Goal: Transaction & Acquisition: Purchase product/service

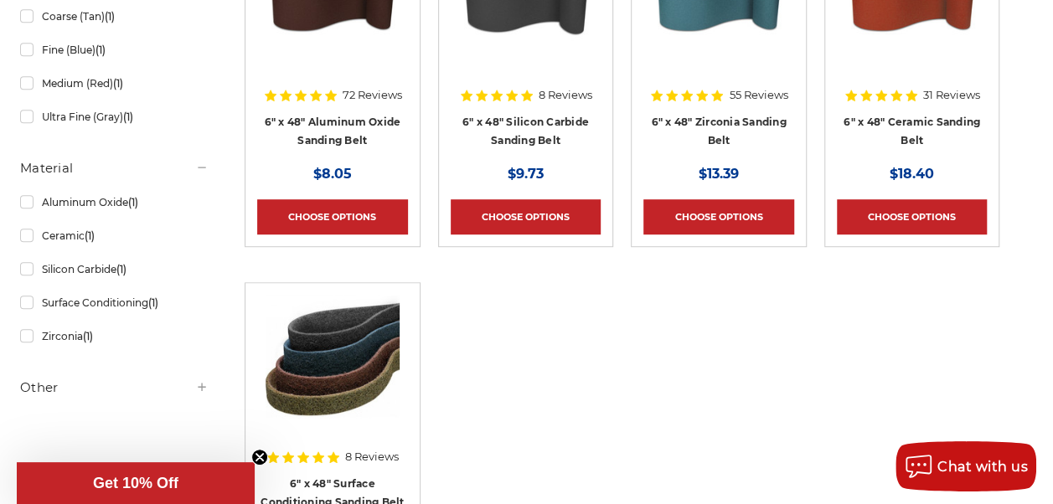
scroll to position [454, 0]
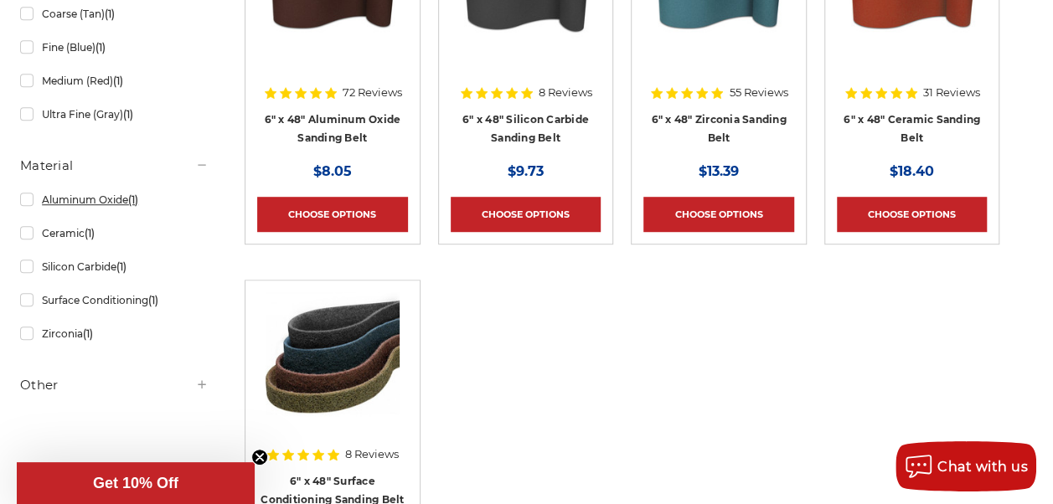
click at [120, 198] on link "Aluminum Oxide (1)" at bounding box center [114, 199] width 188 height 29
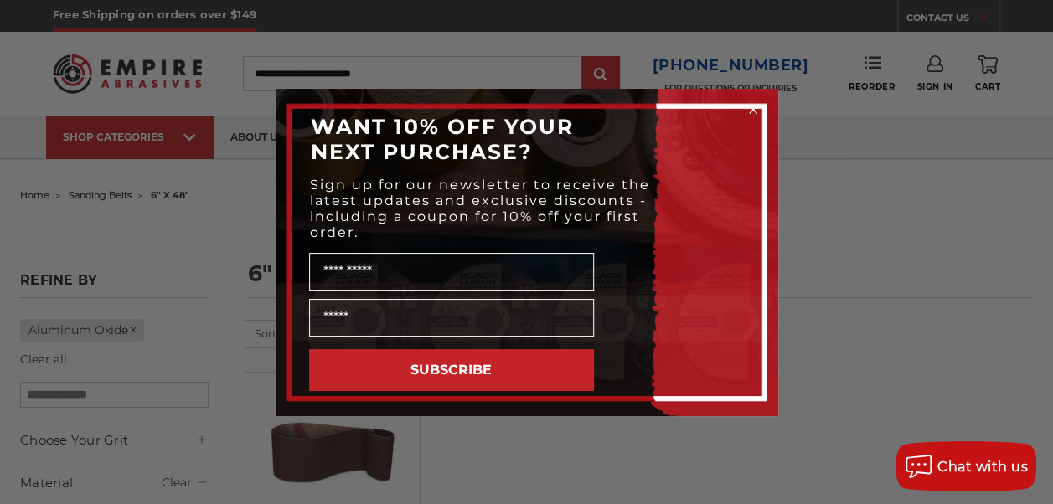
click at [753, 107] on icon "Close dialog" at bounding box center [753, 109] width 7 height 7
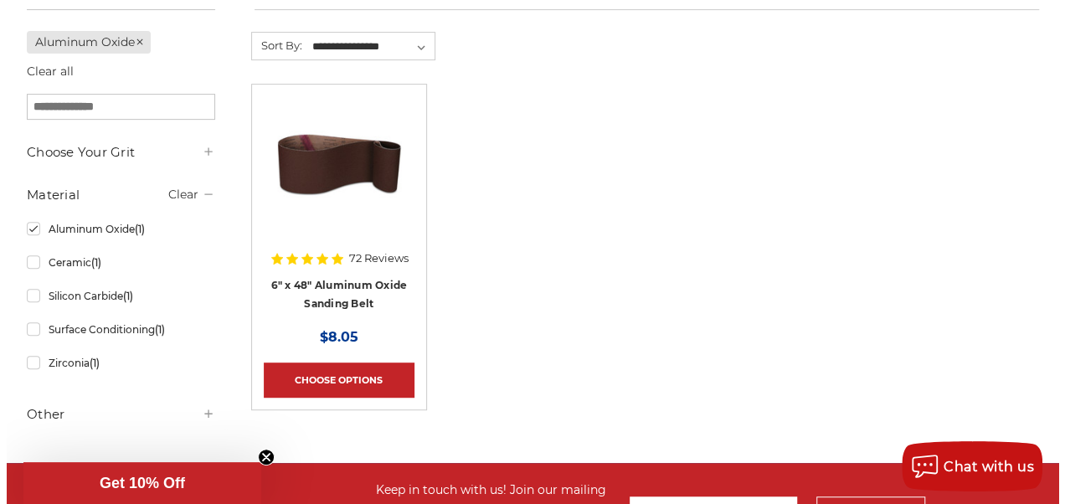
scroll to position [291, 0]
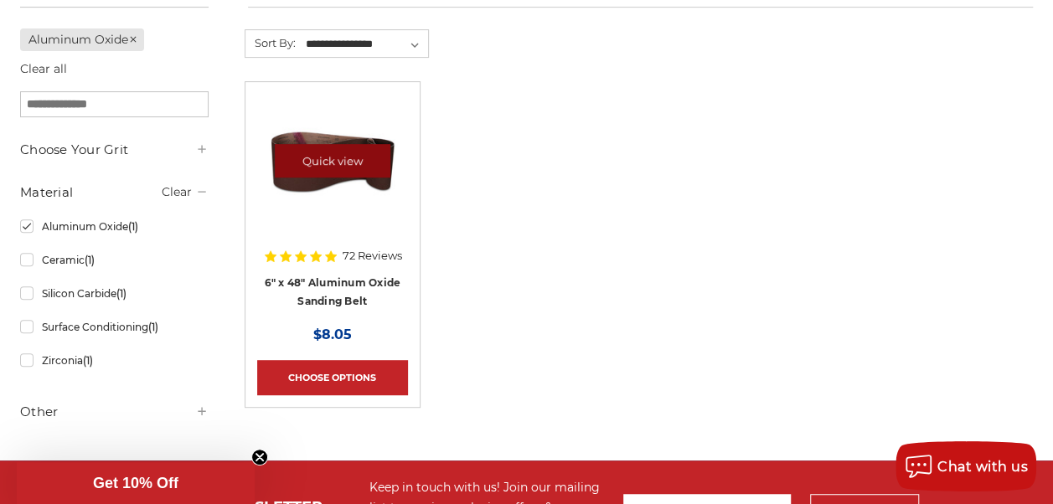
click at [358, 151] on link "Quick view" at bounding box center [333, 161] width 116 height 34
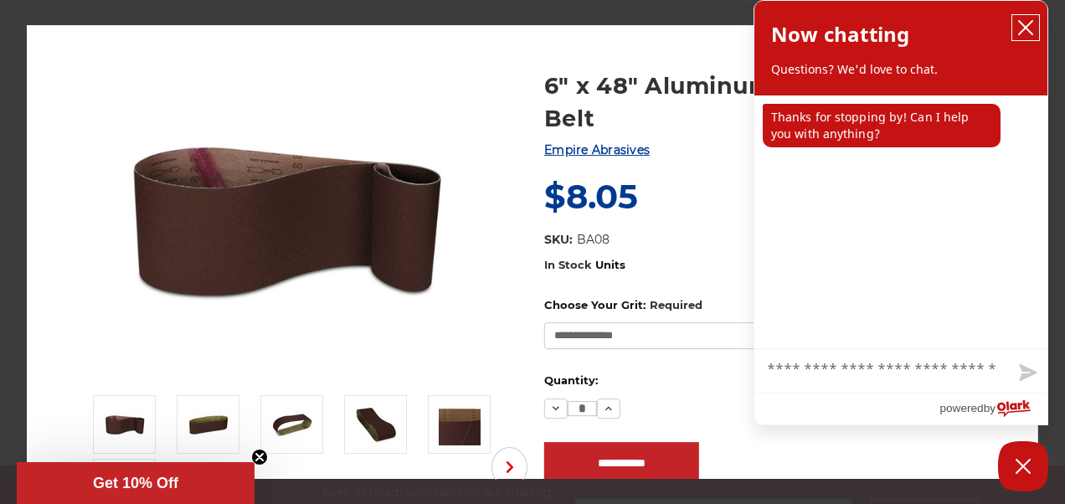
click at [1030, 20] on icon "close chatbox" at bounding box center [1026, 27] width 17 height 17
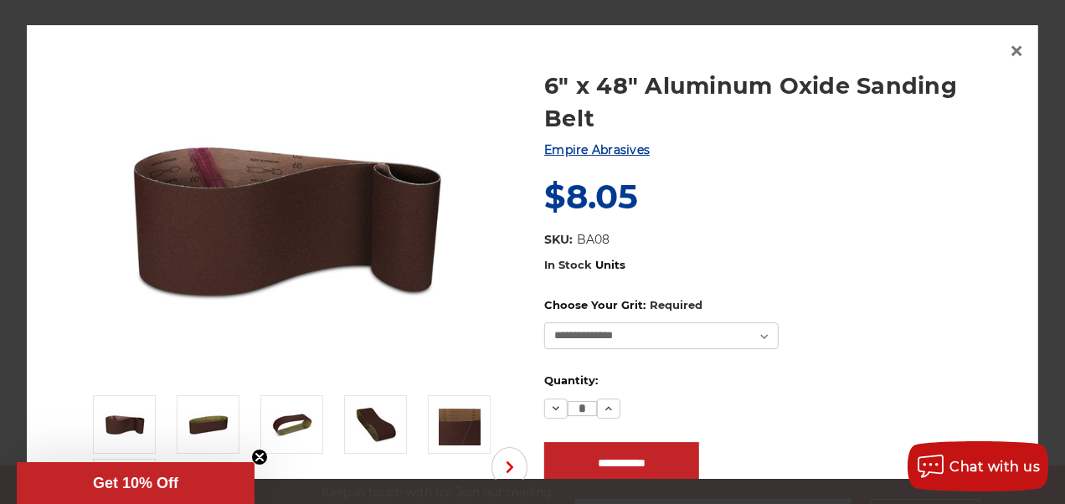
click at [831, 218] on div "Now: $8.05" at bounding box center [778, 197] width 468 height 49
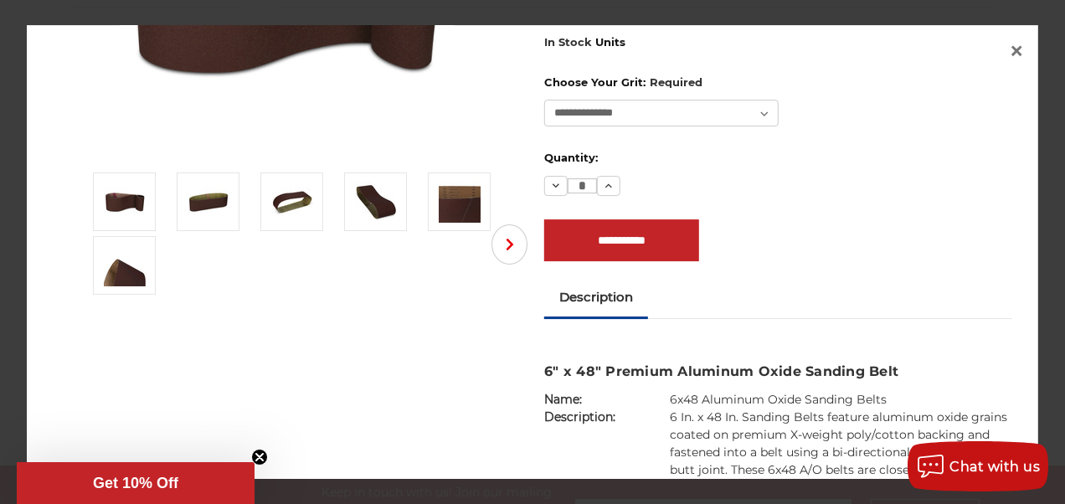
scroll to position [0, 0]
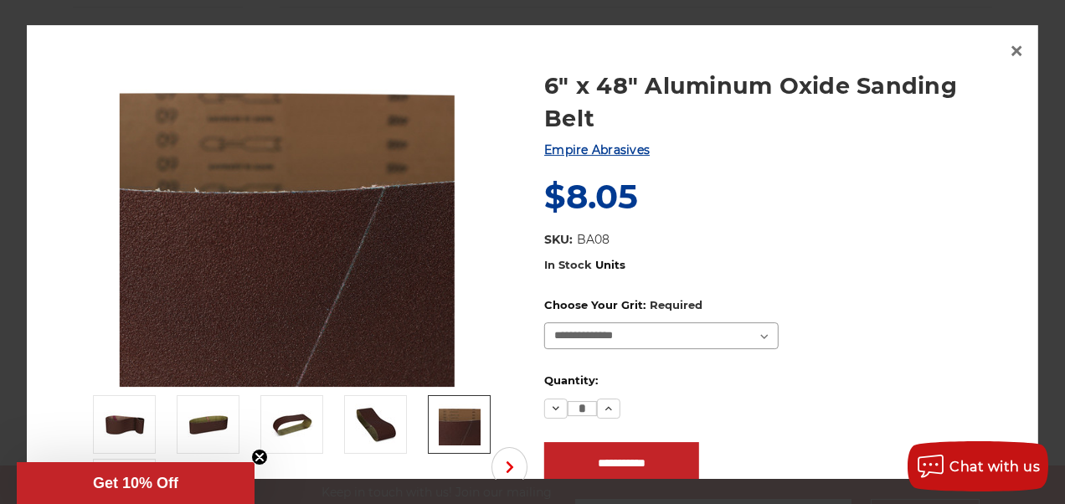
click at [668, 330] on select "**********" at bounding box center [661, 335] width 235 height 27
select select "****"
click at [544, 322] on select "**********" at bounding box center [661, 335] width 235 height 27
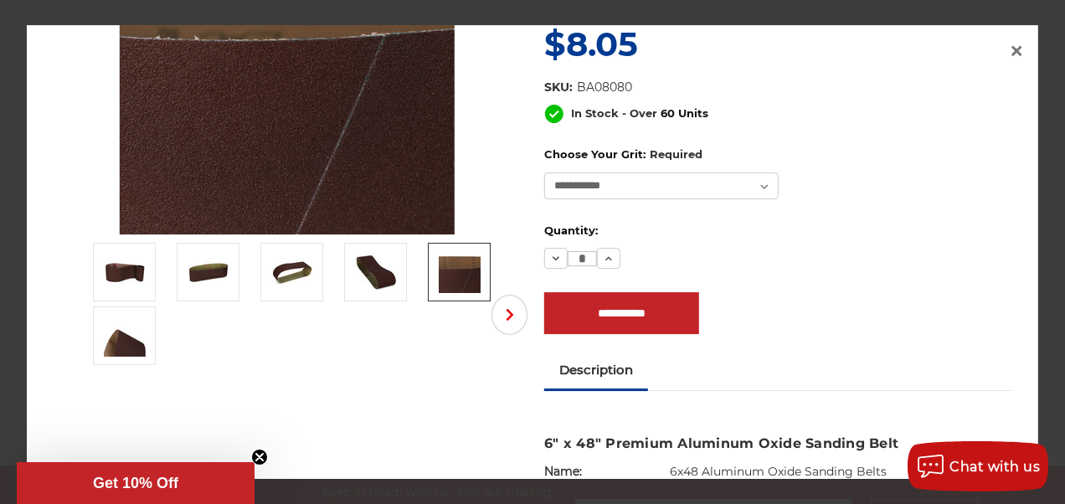
scroll to position [129, 0]
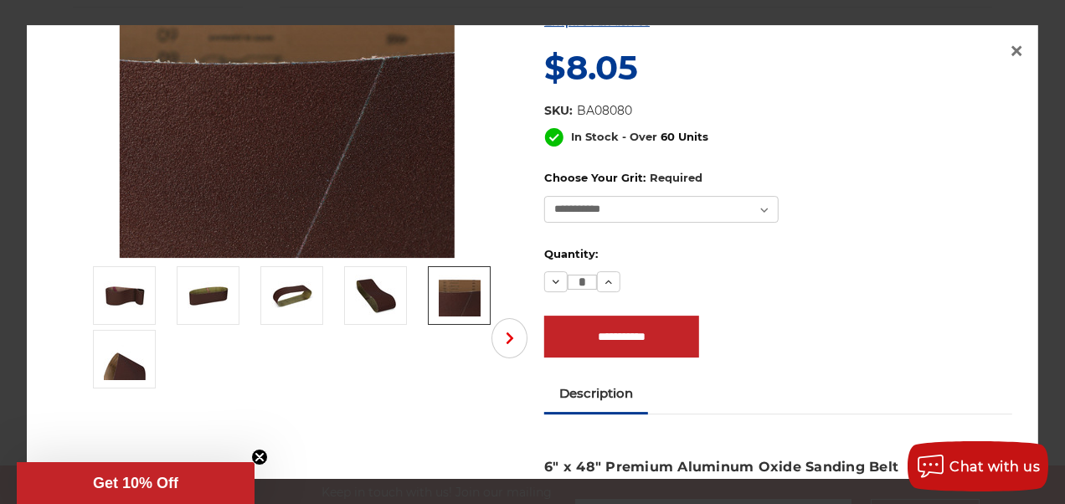
click at [581, 279] on input "*" at bounding box center [582, 282] width 29 height 15
type input "**"
click at [601, 332] on input "**********" at bounding box center [621, 337] width 155 height 42
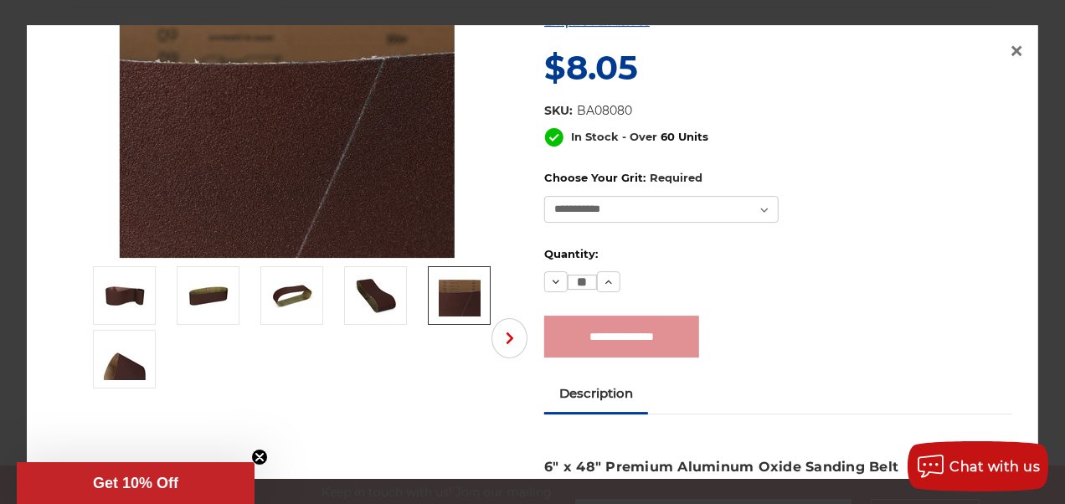
type input "**********"
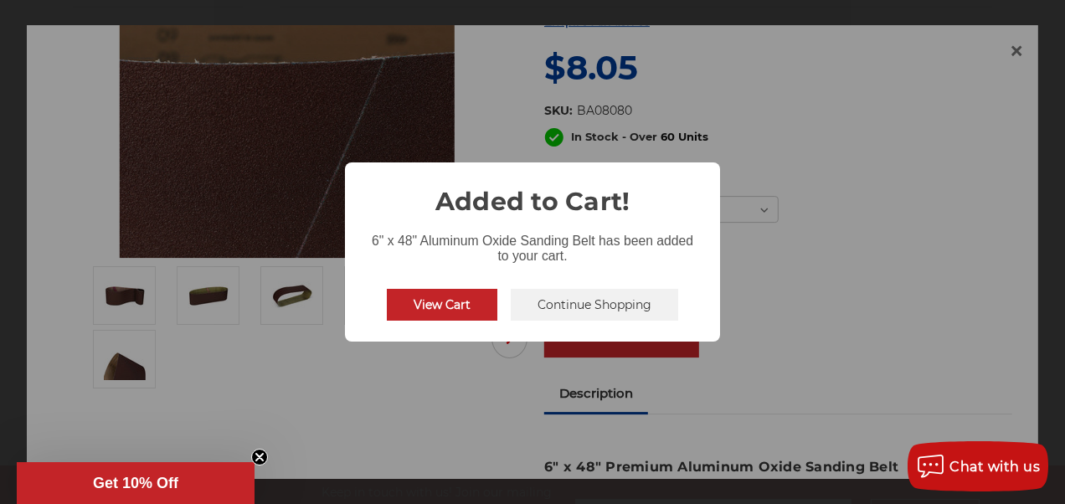
click at [477, 305] on button "View Cart" at bounding box center [442, 305] width 111 height 32
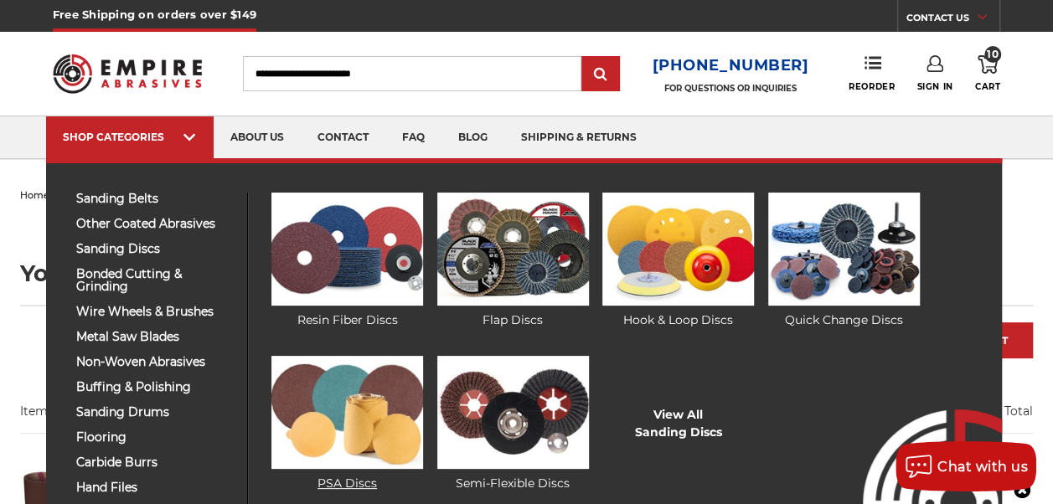
click at [333, 428] on img at bounding box center [347, 412] width 152 height 113
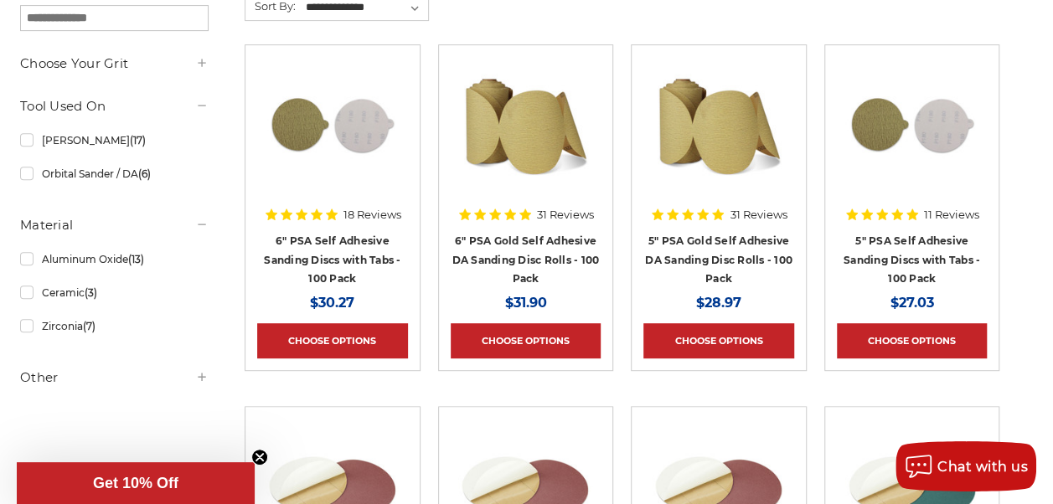
scroll to position [318, 0]
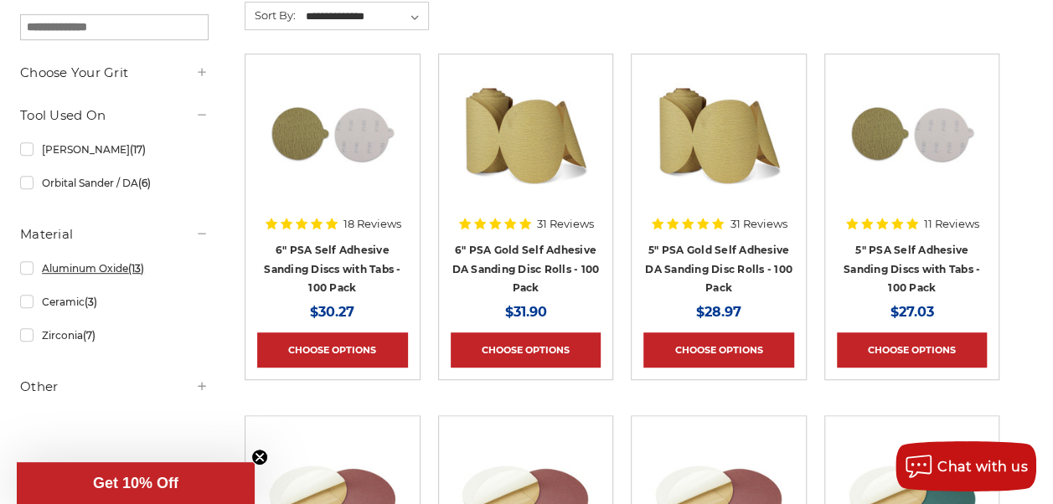
click at [72, 266] on aside "Refine by × Browse by Choose Your Grit, Grit & more Hide Filters Show Filters C…" at bounding box center [115, 185] width 206 height 478
click at [90, 265] on link "Aluminum Oxide (13)" at bounding box center [114, 268] width 188 height 29
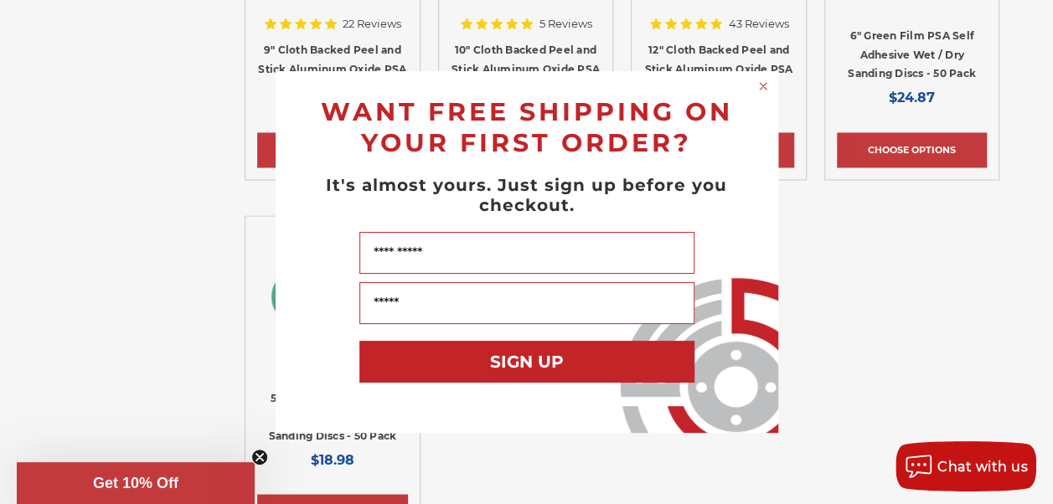
scroll to position [1250, 0]
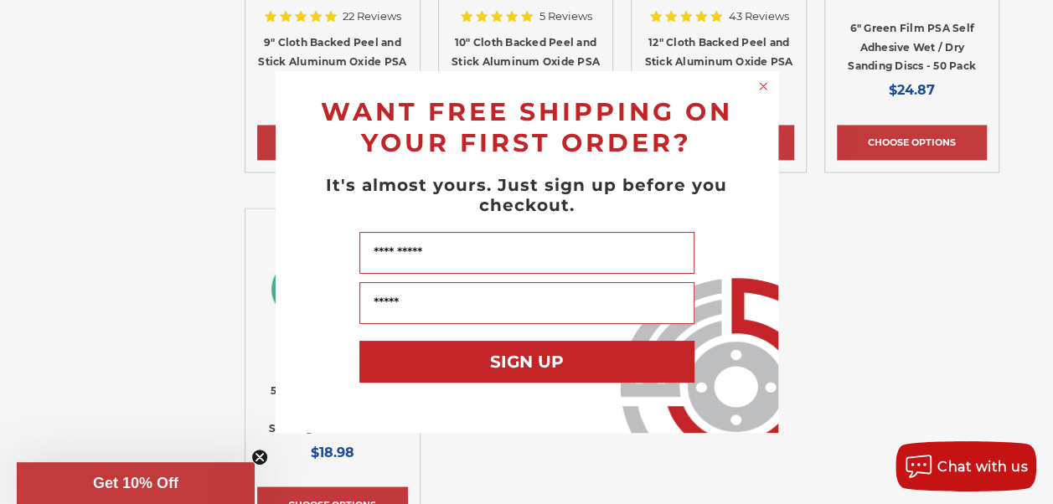
click at [766, 80] on circle "Close dialog" at bounding box center [763, 87] width 16 height 16
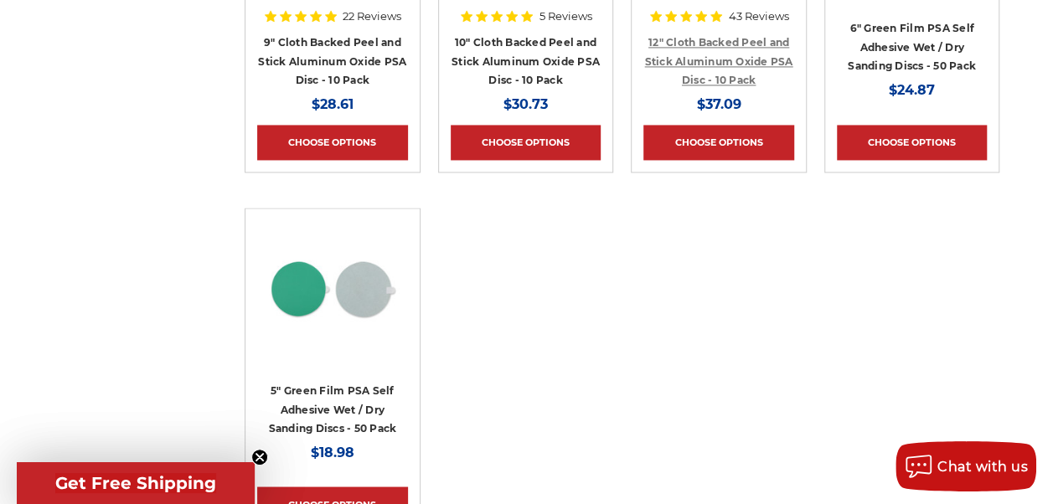
click at [729, 86] on link "12" Cloth Backed Peel and Stick Aluminum Oxide PSA Disc - 10 Pack" at bounding box center [718, 61] width 148 height 50
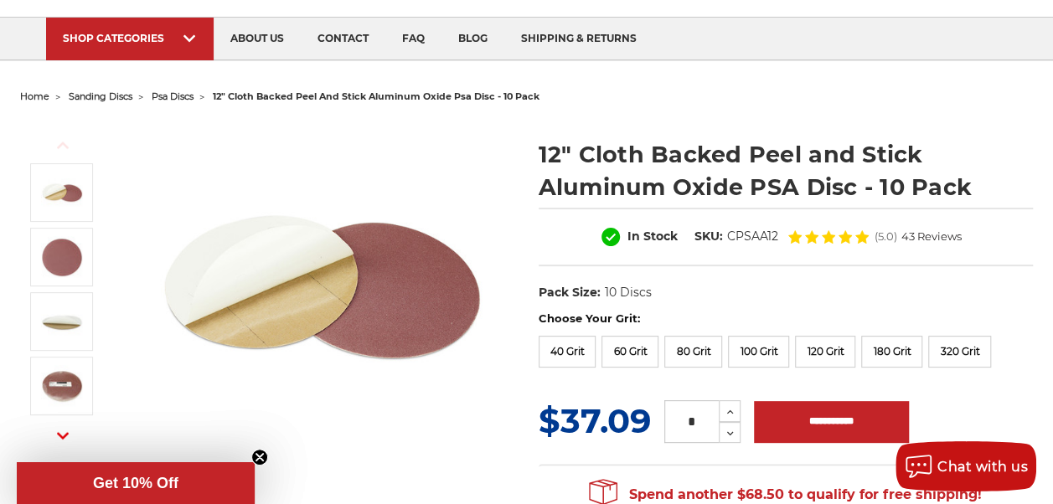
scroll to position [160, 0]
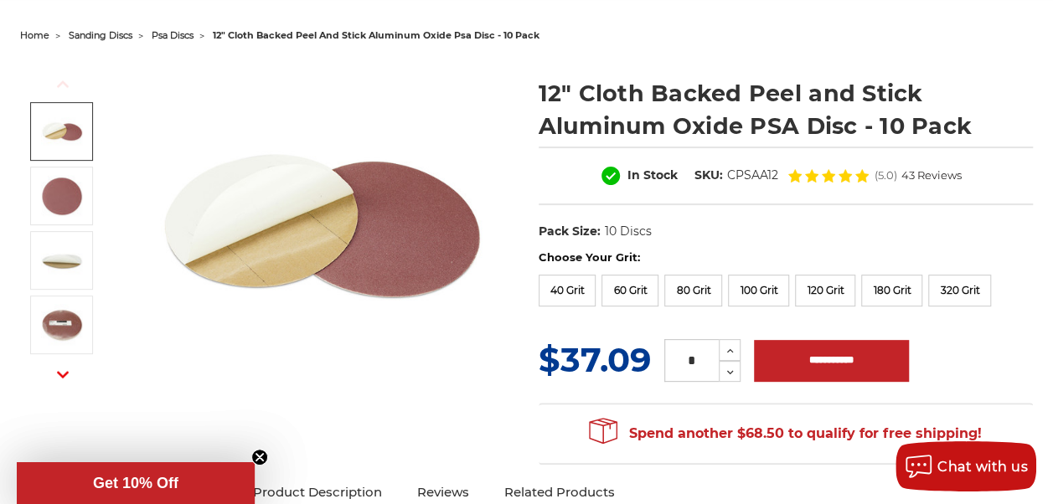
click at [83, 137] on img at bounding box center [62, 132] width 42 height 42
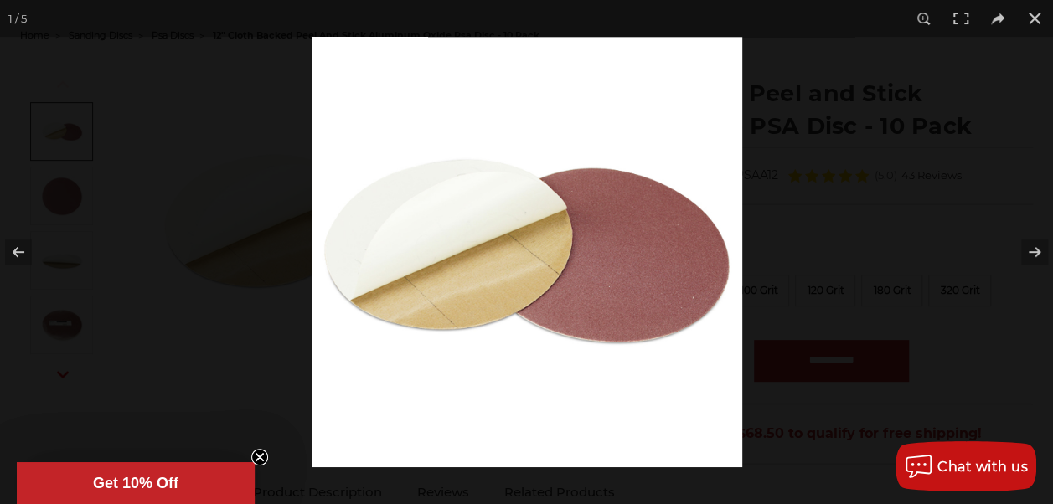
click at [628, 260] on img at bounding box center [527, 252] width 431 height 431
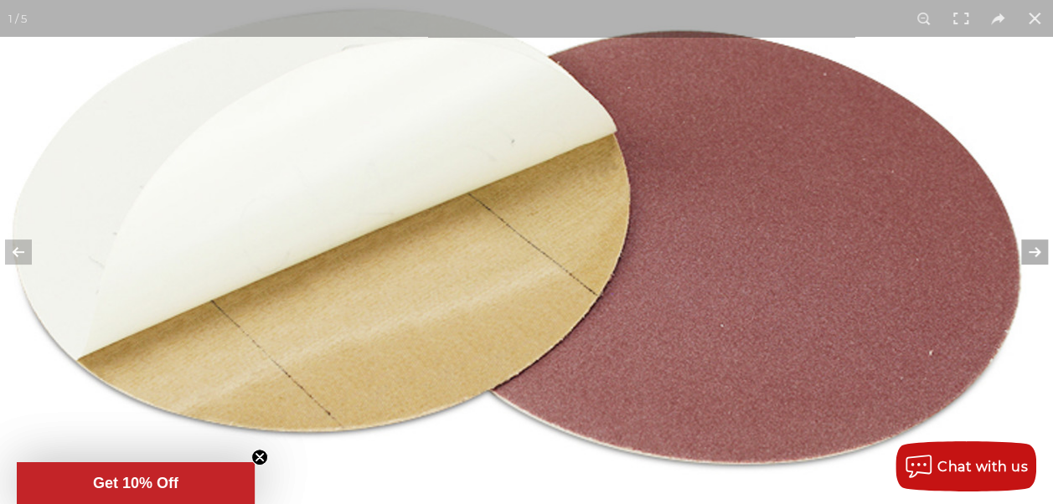
click at [1036, 247] on button at bounding box center [1023, 252] width 59 height 84
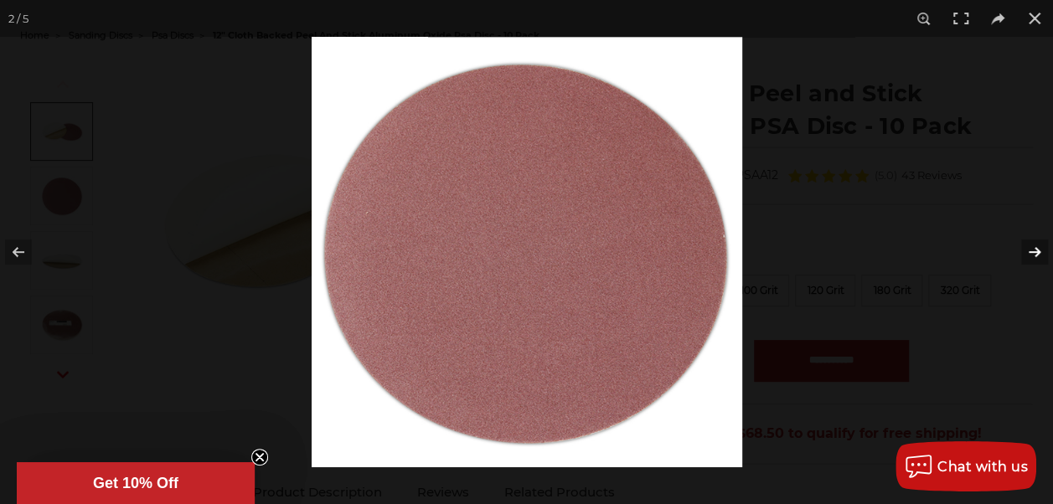
click at [1035, 250] on button at bounding box center [1023, 252] width 59 height 84
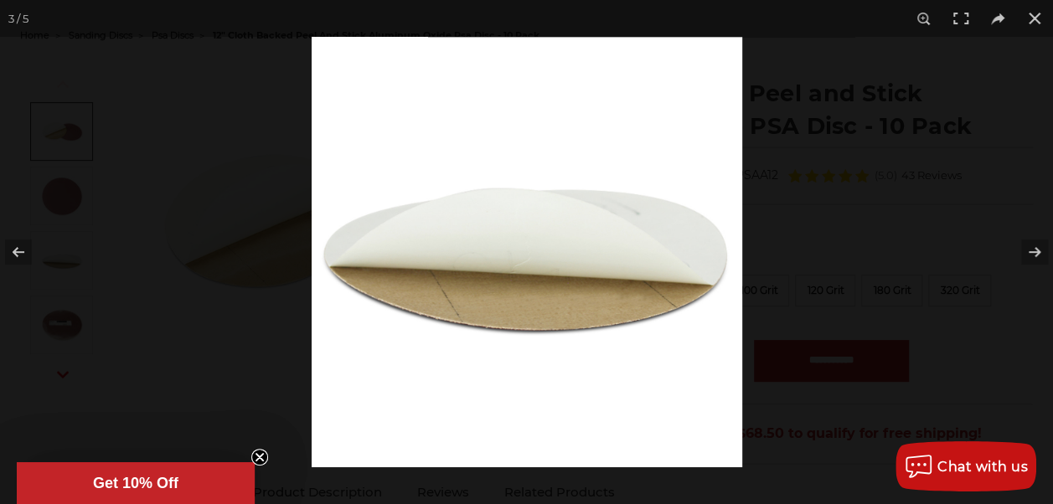
click at [539, 298] on img at bounding box center [527, 252] width 431 height 431
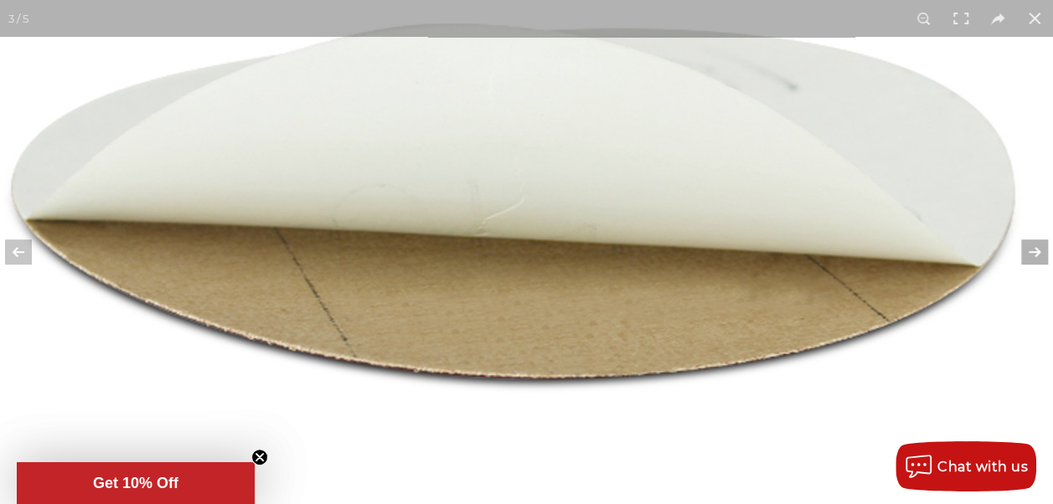
click at [1039, 260] on button at bounding box center [1023, 252] width 59 height 84
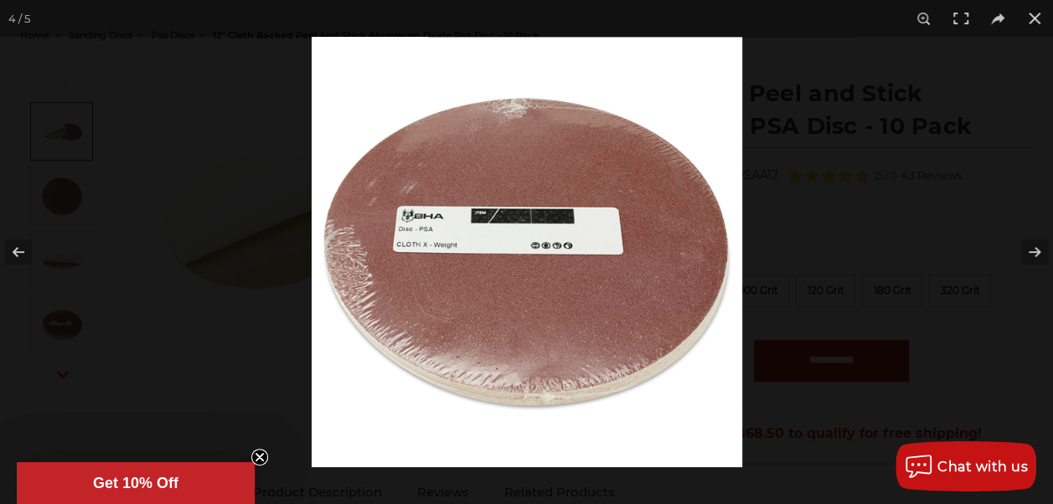
click at [525, 368] on img at bounding box center [527, 252] width 431 height 431
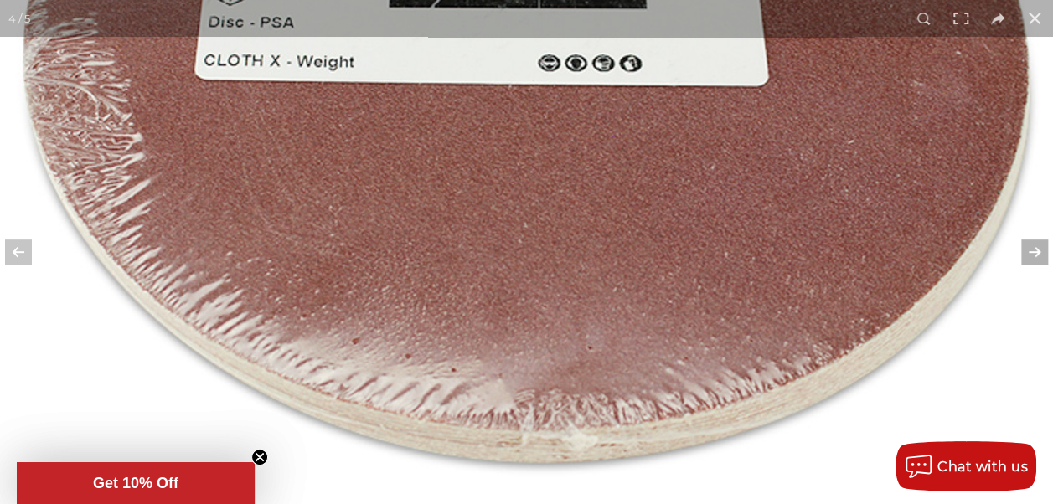
click at [1042, 247] on button at bounding box center [1023, 252] width 59 height 84
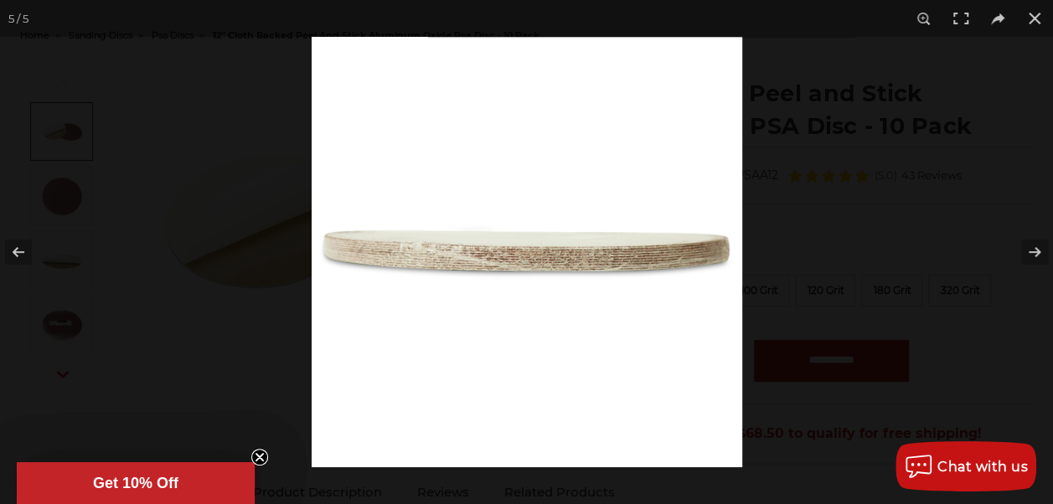
click at [626, 245] on img at bounding box center [527, 252] width 431 height 431
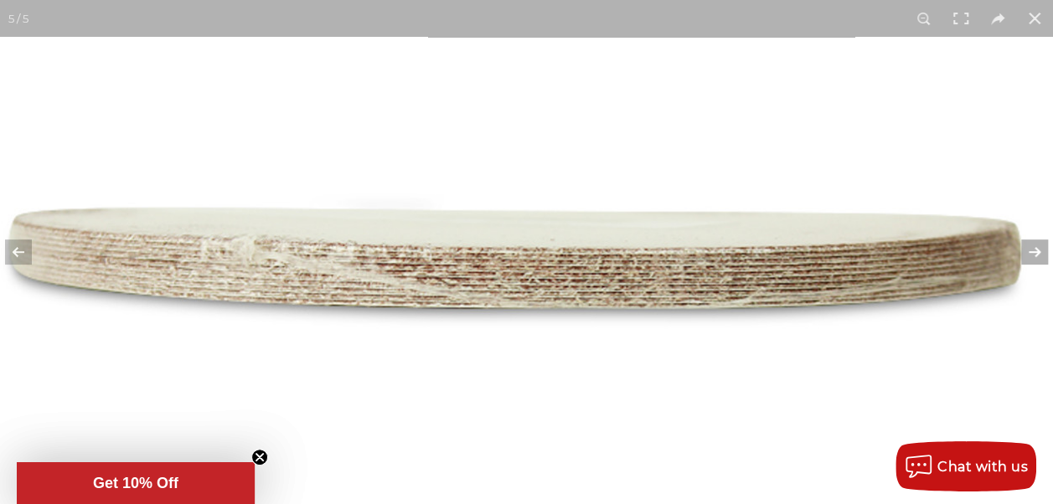
click at [1038, 255] on button at bounding box center [1023, 252] width 59 height 84
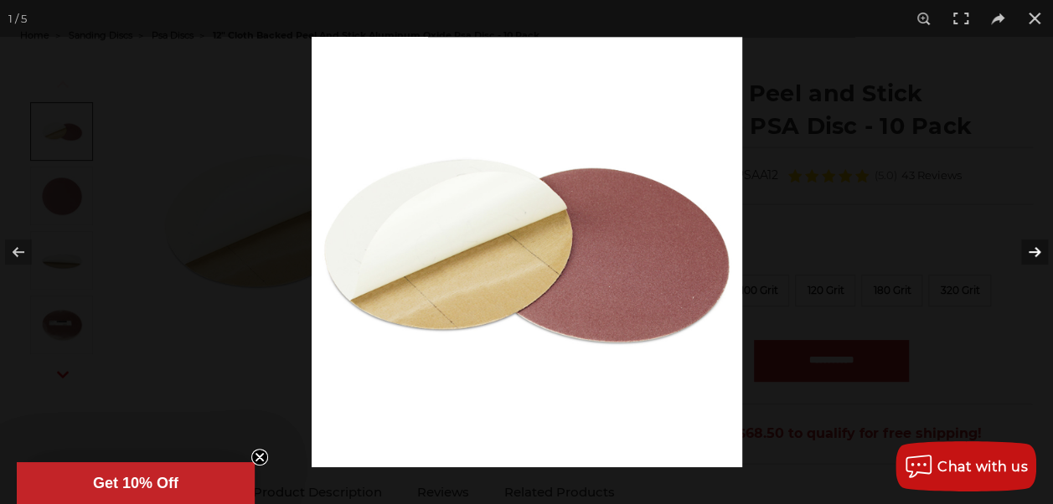
click at [1038, 255] on button at bounding box center [1023, 252] width 59 height 84
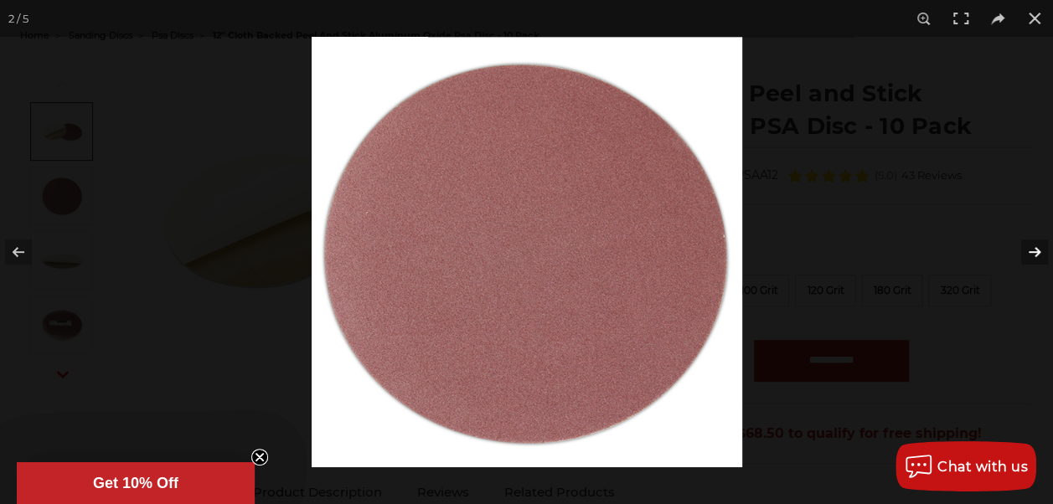
click at [1038, 255] on button at bounding box center [1023, 252] width 59 height 84
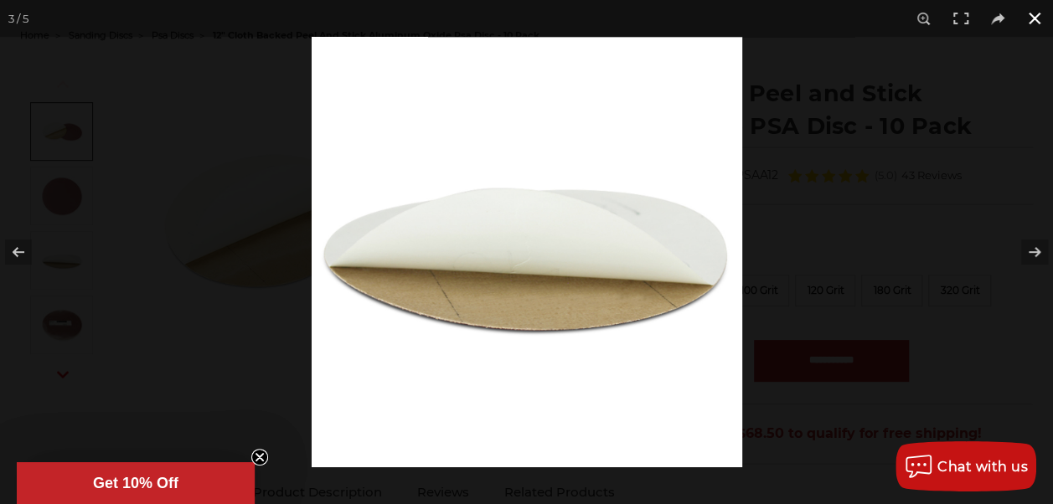
click at [1029, 17] on button at bounding box center [1034, 18] width 37 height 37
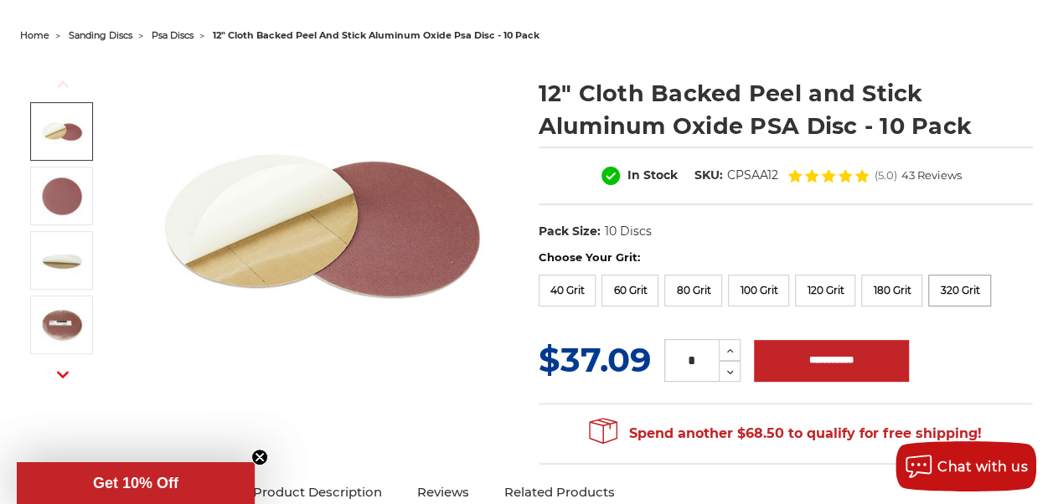
click at [928, 307] on label "320 Grit" at bounding box center [959, 291] width 63 height 32
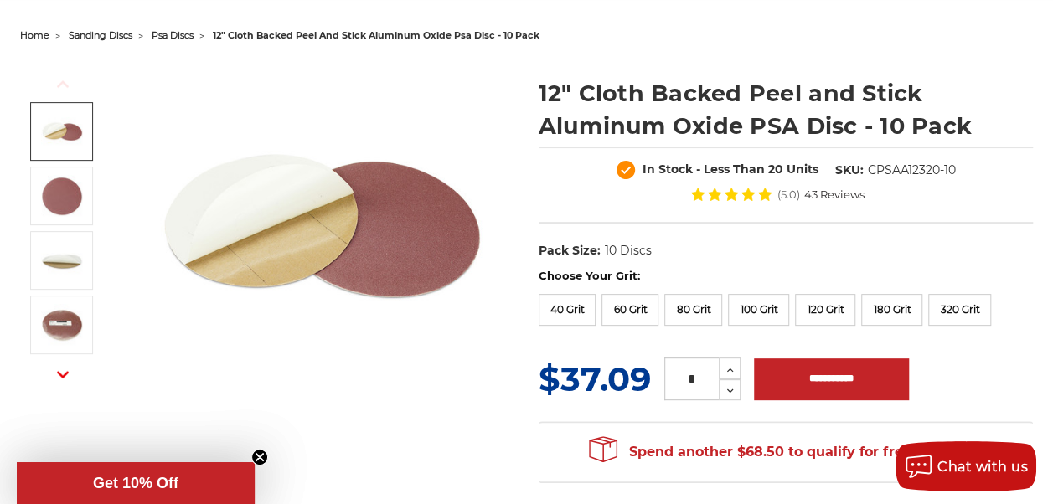
click at [49, 34] on span "home" at bounding box center [34, 35] width 29 height 12
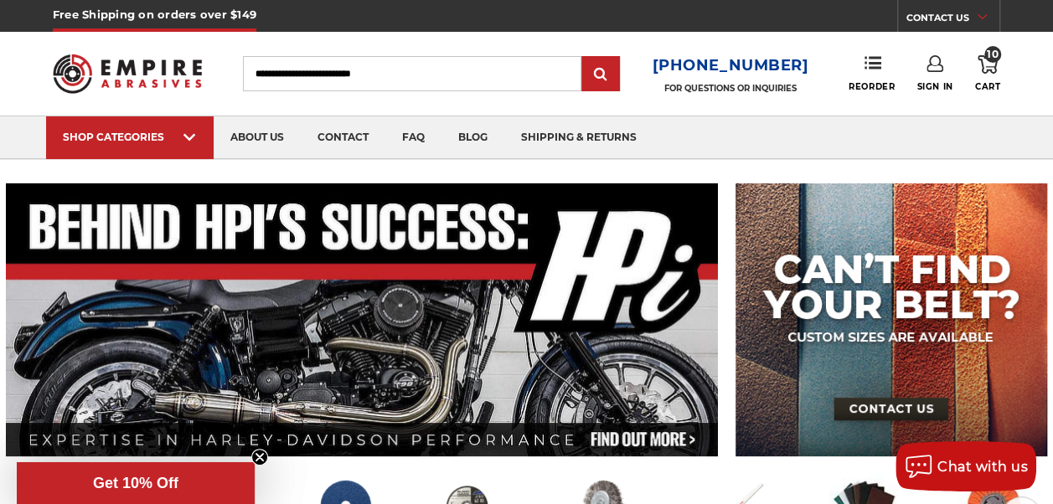
click at [987, 62] on icon at bounding box center [987, 64] width 20 height 18
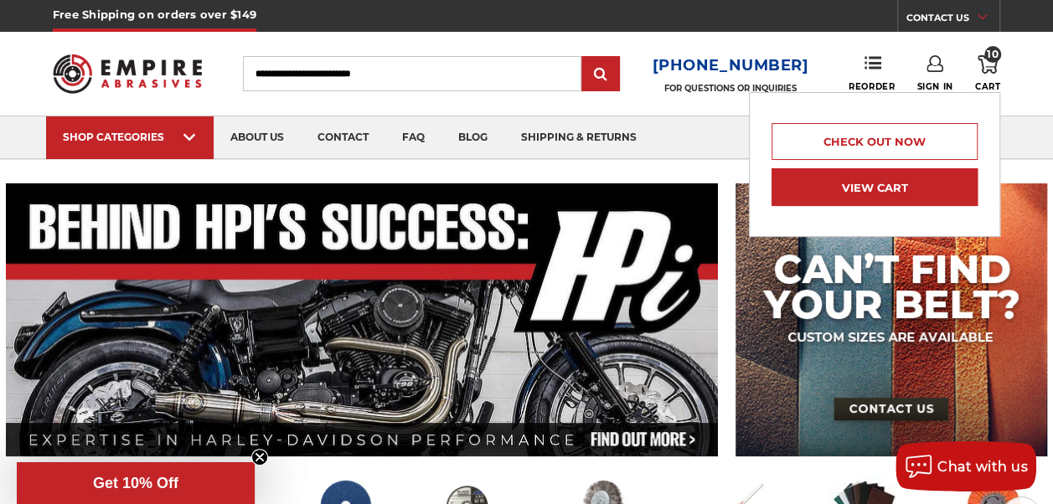
click at [911, 182] on link "View Cart" at bounding box center [874, 187] width 206 height 38
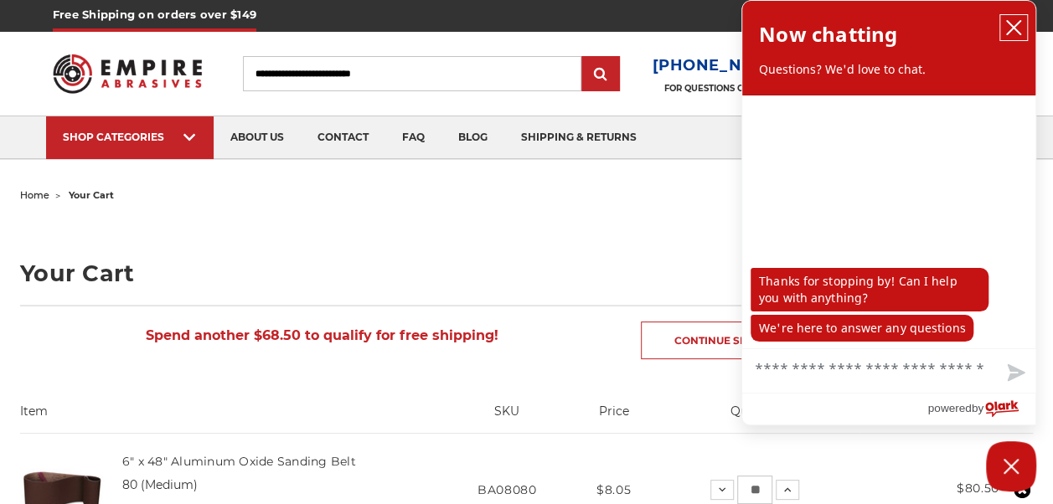
click at [1017, 26] on icon "close chatbox" at bounding box center [1013, 27] width 17 height 17
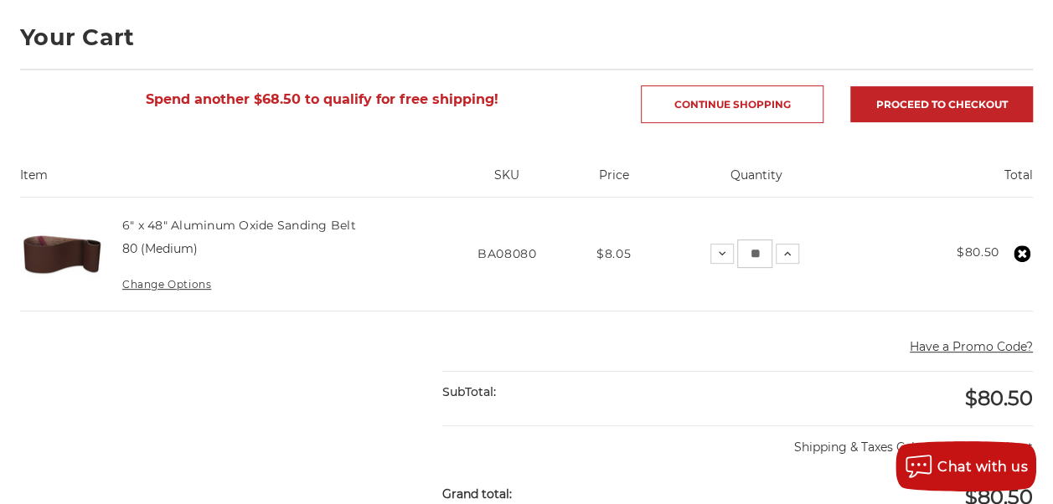
scroll to position [238, 0]
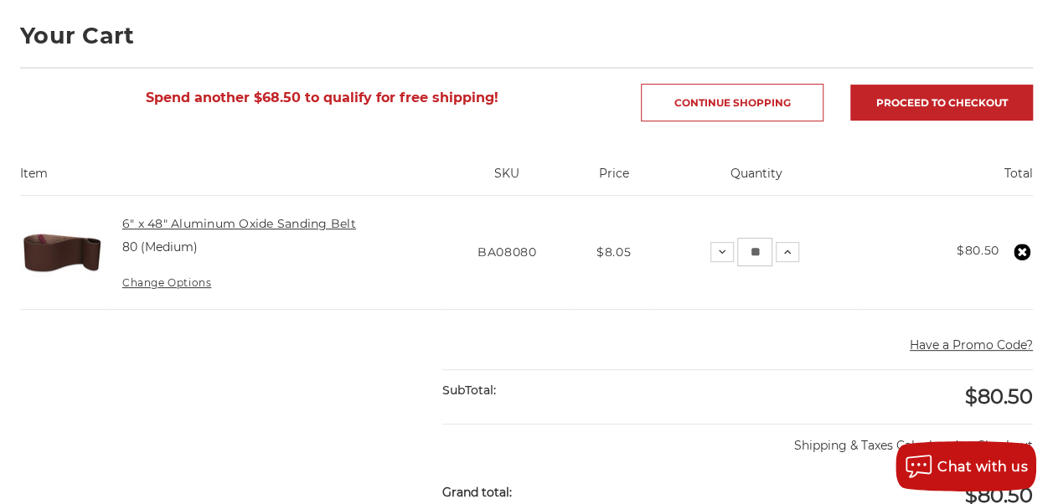
click at [214, 219] on link "6" x 48" Aluminum Oxide Sanding Belt" at bounding box center [239, 223] width 234 height 15
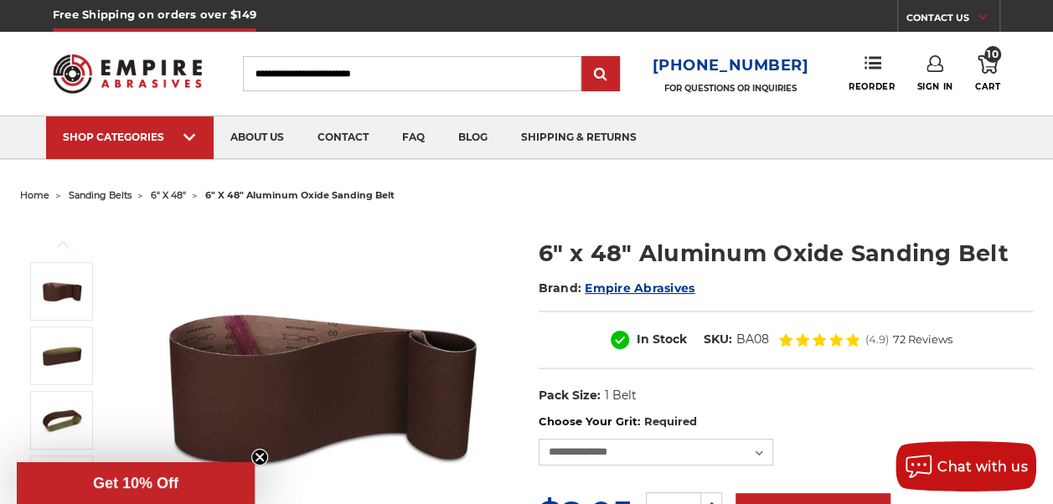
click at [291, 339] on img at bounding box center [322, 386] width 335 height 335
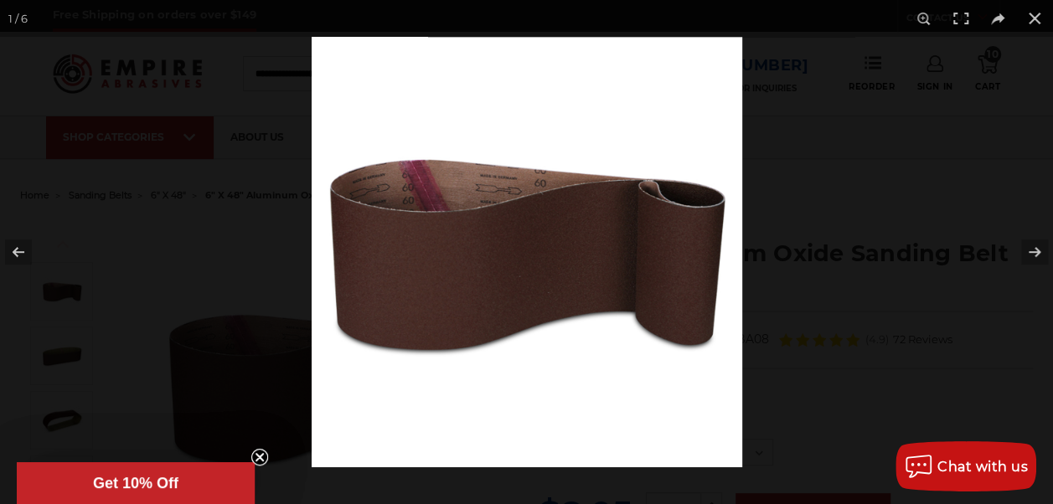
click at [444, 207] on img at bounding box center [527, 252] width 431 height 431
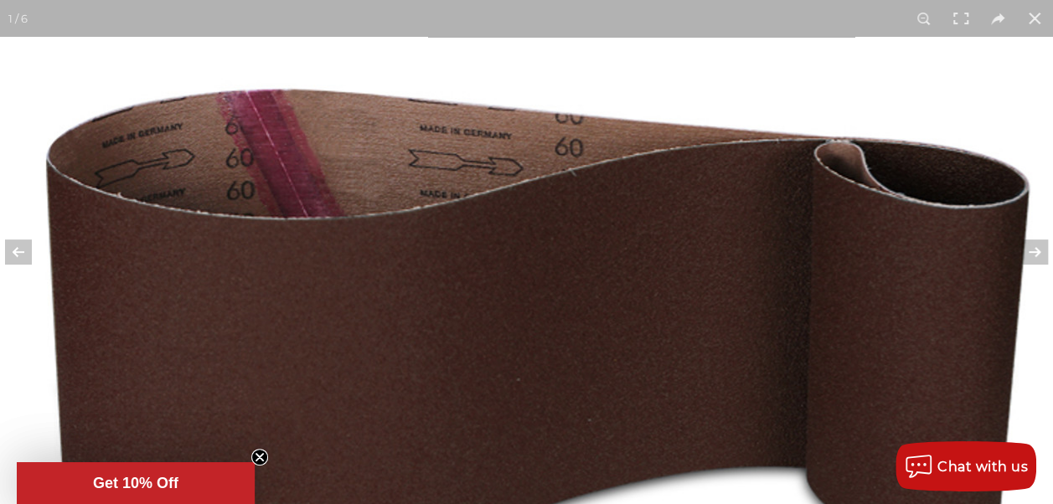
click at [491, 255] on img at bounding box center [536, 319] width 1072 height 1072
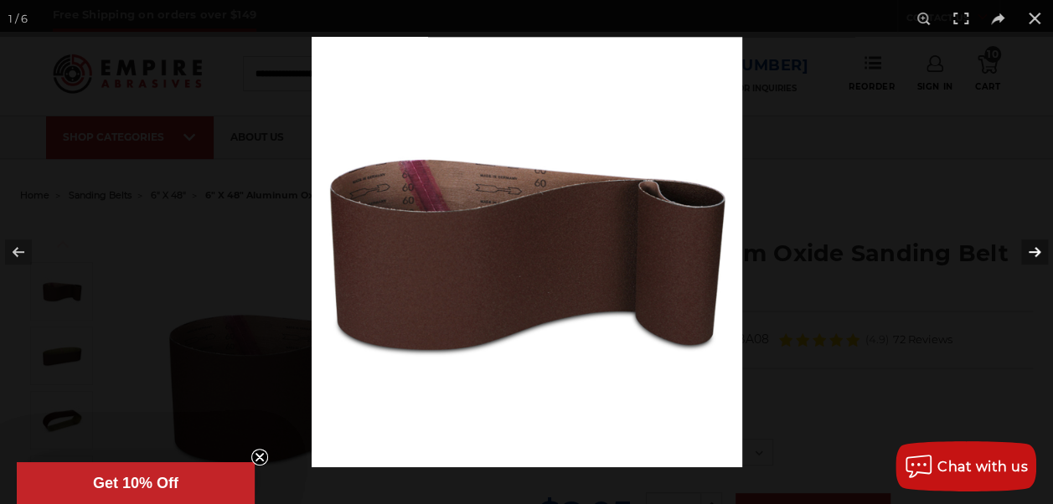
click at [1038, 247] on button at bounding box center [1023, 252] width 59 height 84
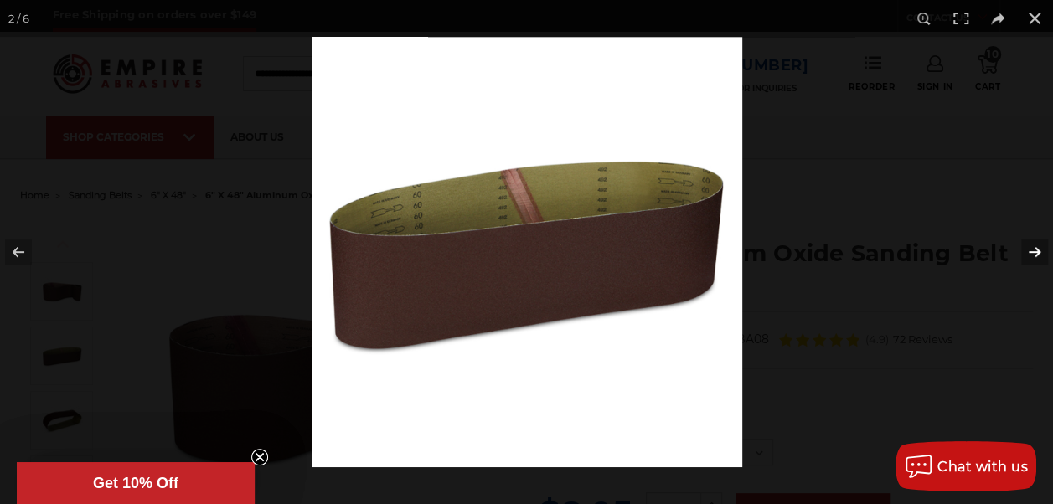
click at [1037, 246] on button at bounding box center [1023, 252] width 59 height 84
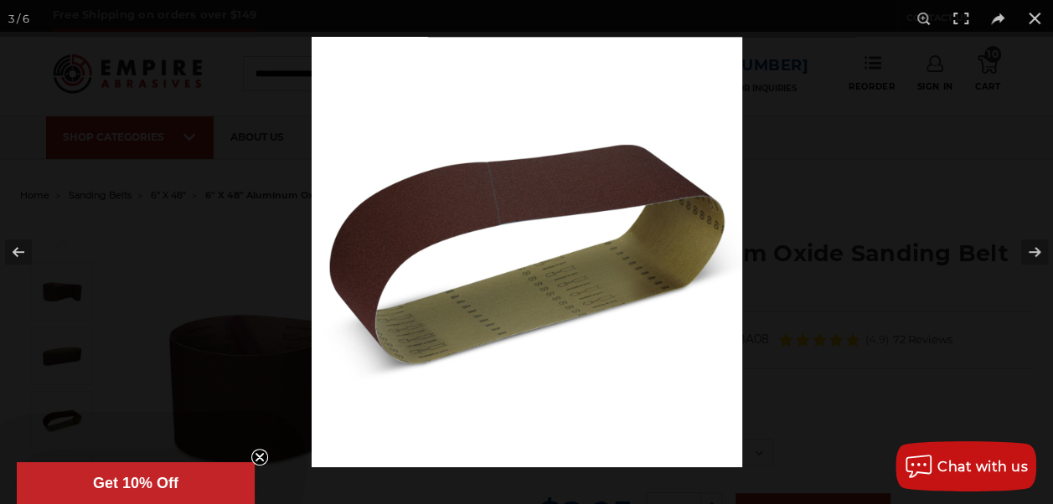
click at [549, 295] on img at bounding box center [527, 252] width 431 height 431
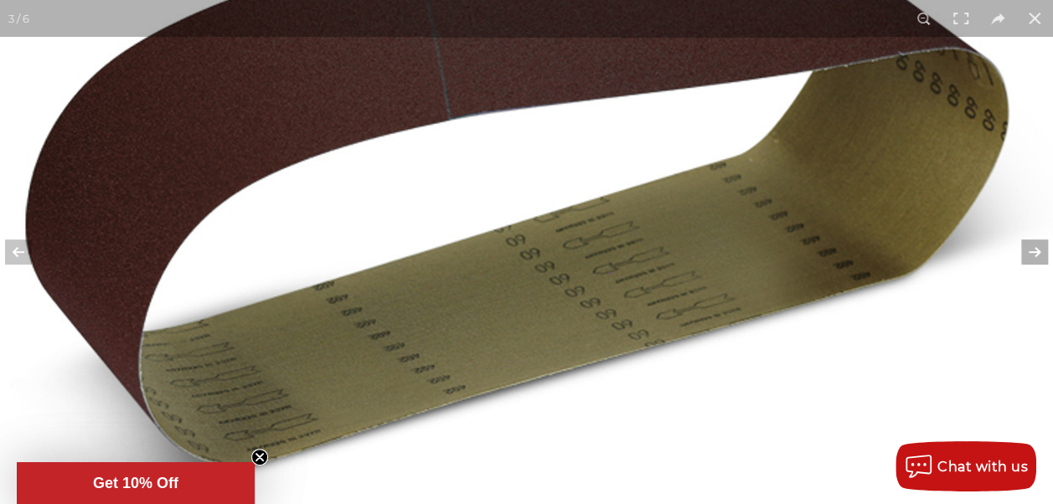
click at [1039, 248] on button at bounding box center [1023, 252] width 59 height 84
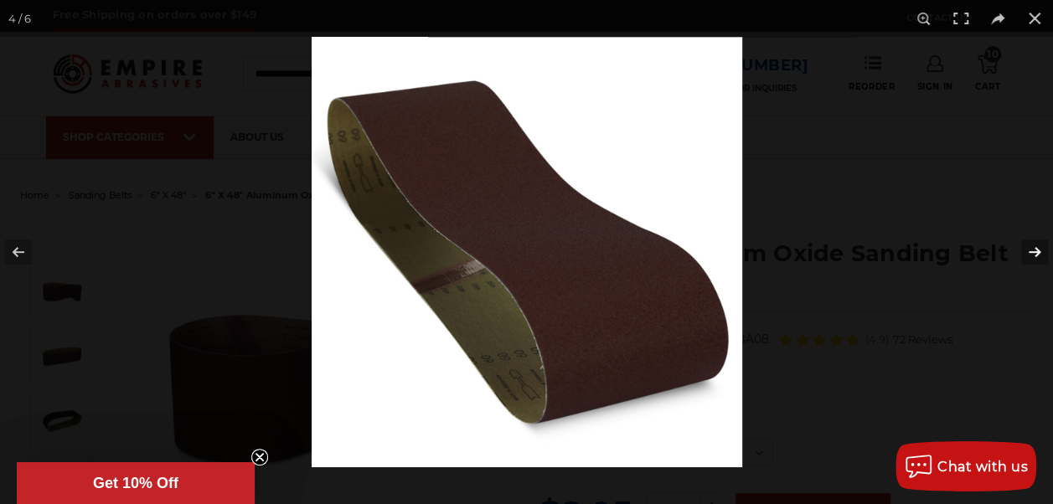
click at [1039, 248] on button at bounding box center [1023, 252] width 59 height 84
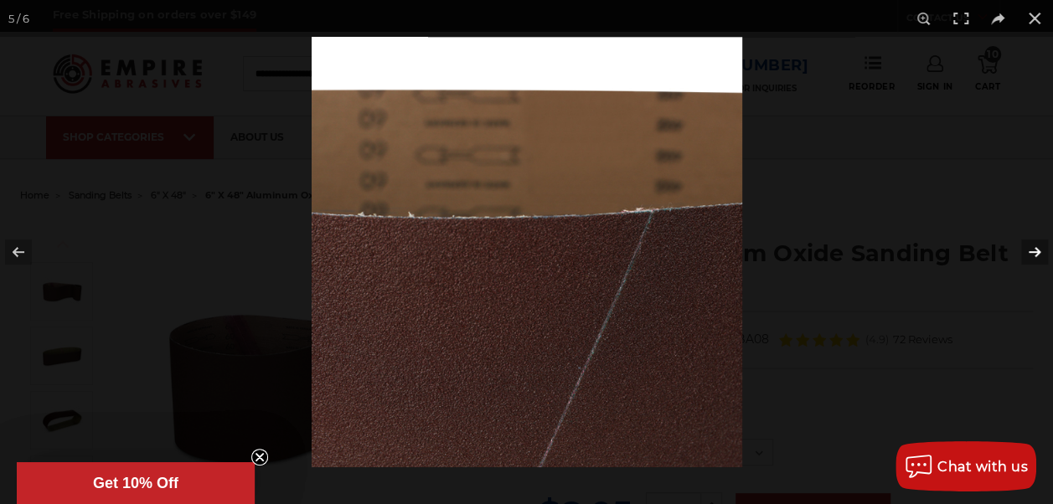
click at [1039, 248] on button at bounding box center [1023, 252] width 59 height 84
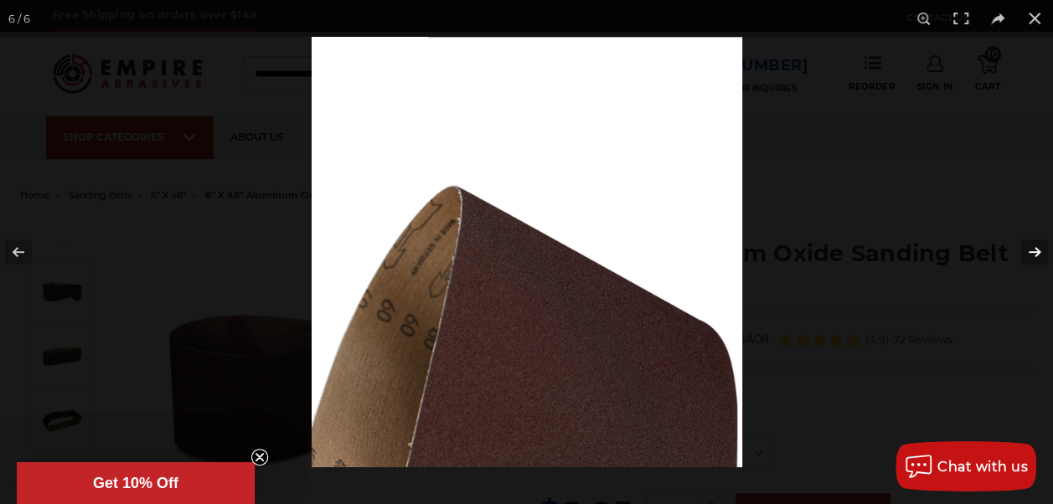
click at [1039, 248] on button at bounding box center [1023, 252] width 59 height 84
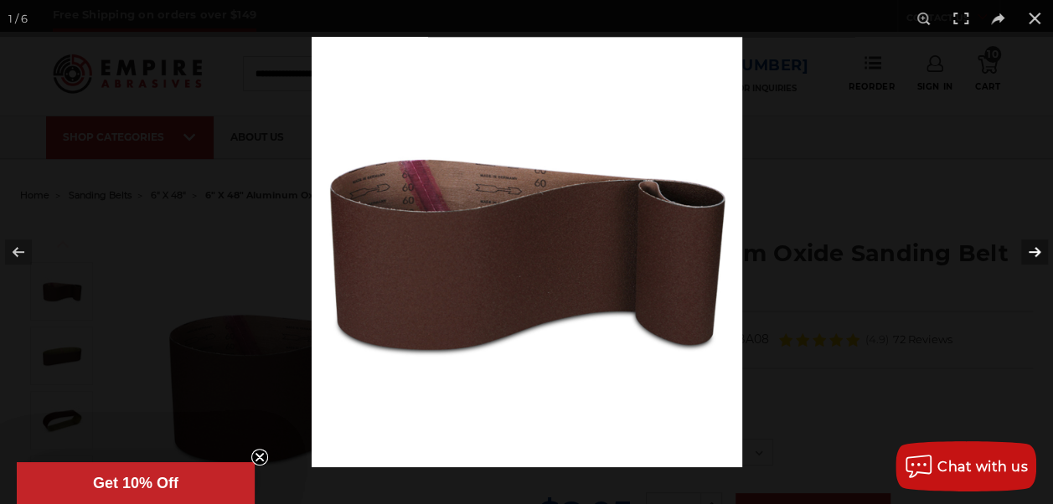
click at [1039, 248] on button at bounding box center [1023, 252] width 59 height 84
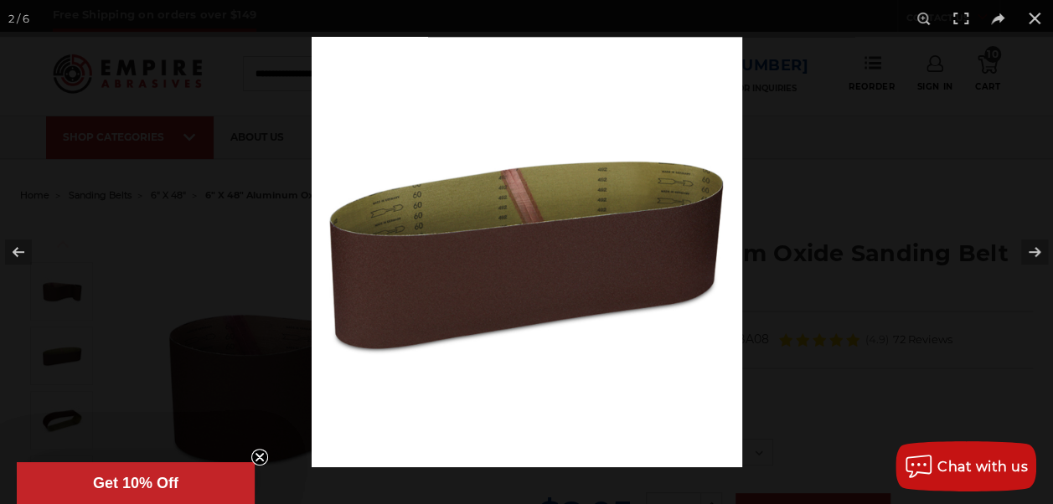
click at [543, 209] on img at bounding box center [527, 252] width 431 height 431
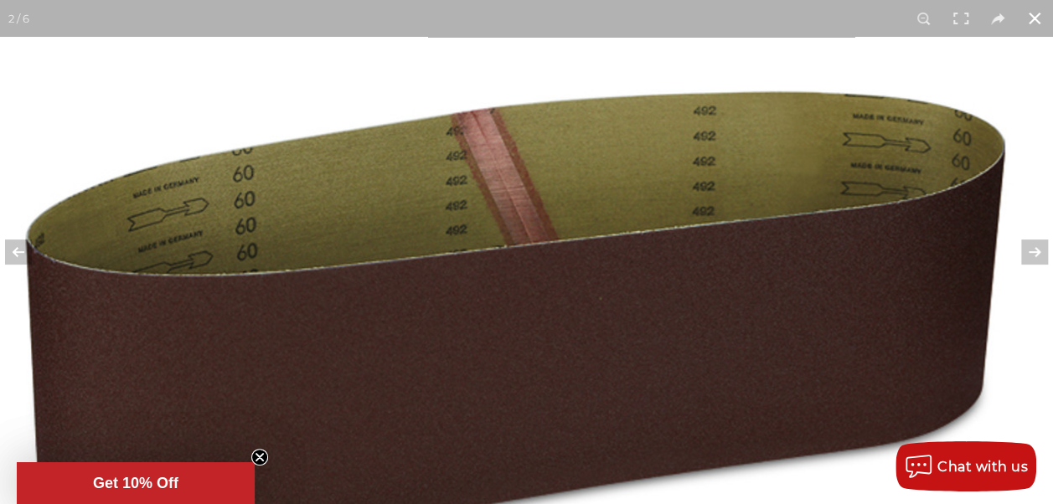
click at [1044, 25] on button at bounding box center [1034, 18] width 37 height 37
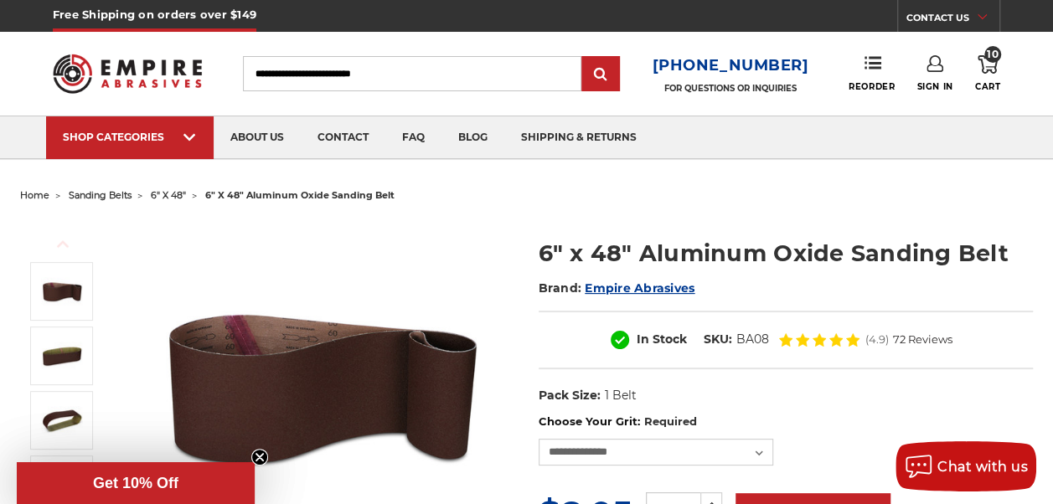
click at [745, 249] on h1 "6" x 48" Aluminum Oxide Sanding Belt" at bounding box center [786, 253] width 494 height 33
click at [992, 64] on icon at bounding box center [987, 64] width 20 height 18
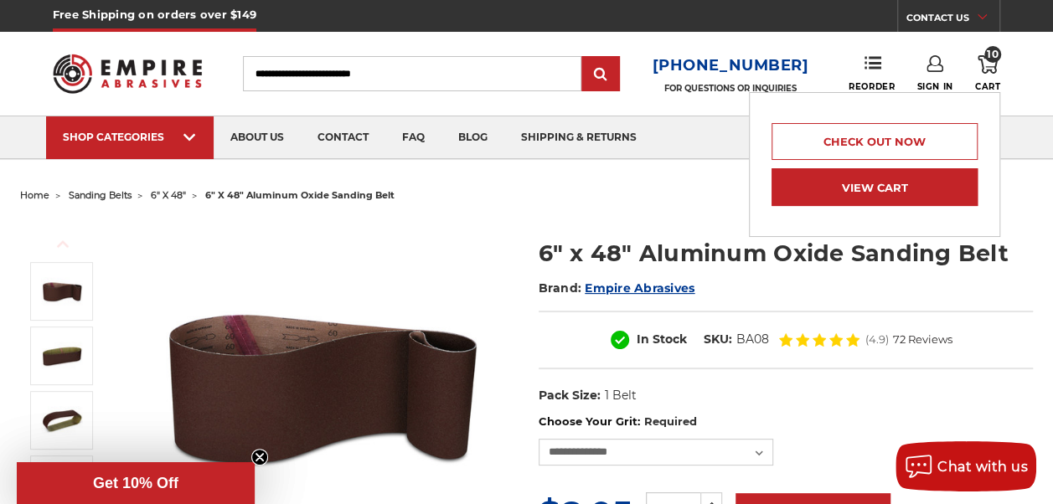
click at [901, 188] on link "View Cart" at bounding box center [874, 187] width 206 height 38
